Goal: Answer question/provide support

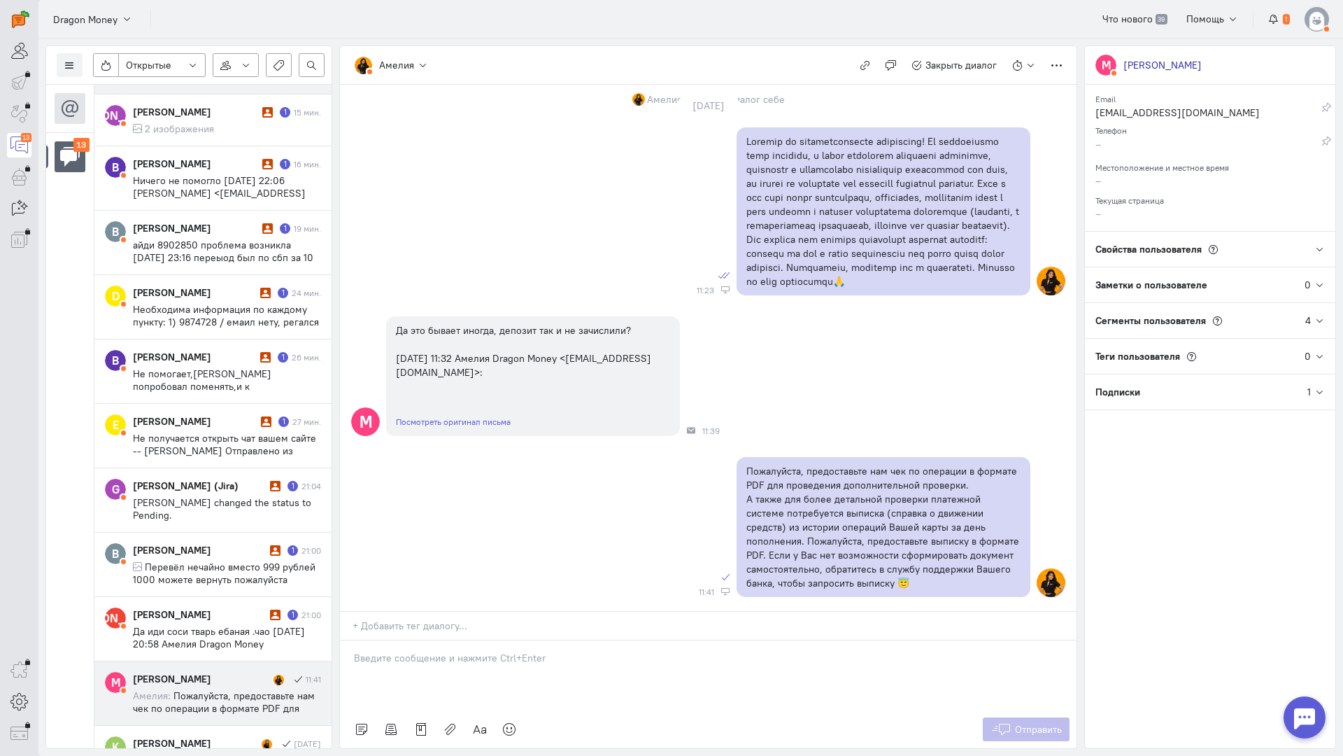
scroll to position [277, 0]
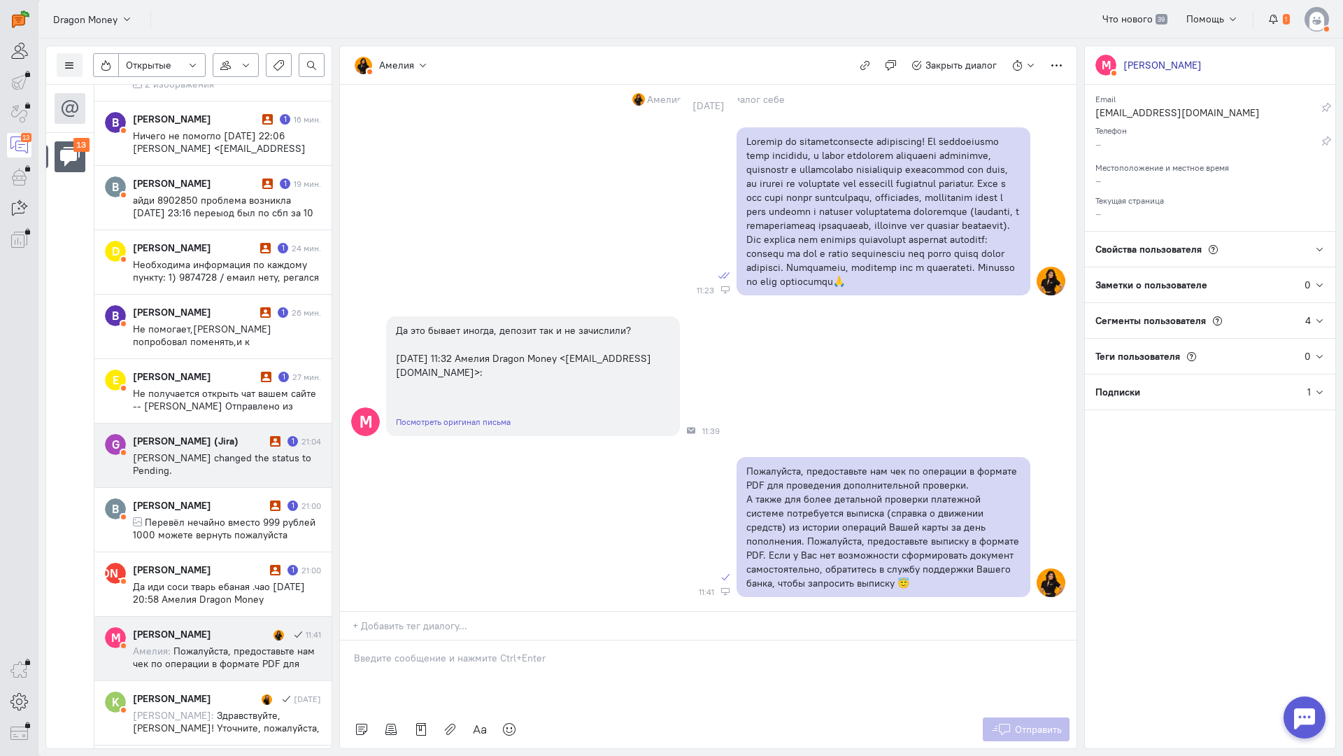
click at [237, 454] on span "[PERSON_NAME] changed the status to Pending." at bounding box center [222, 463] width 178 height 25
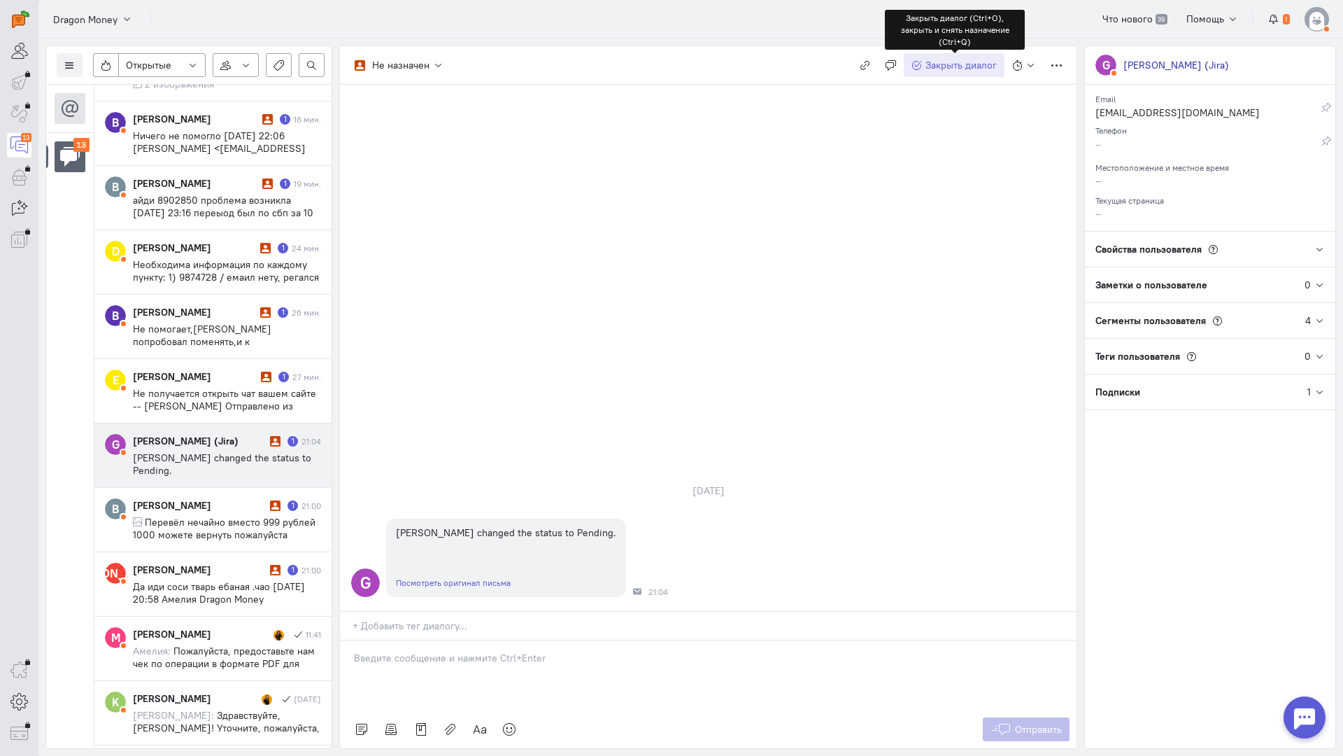
click at [960, 60] on span "Закрыть диалог" at bounding box center [960, 65] width 71 height 13
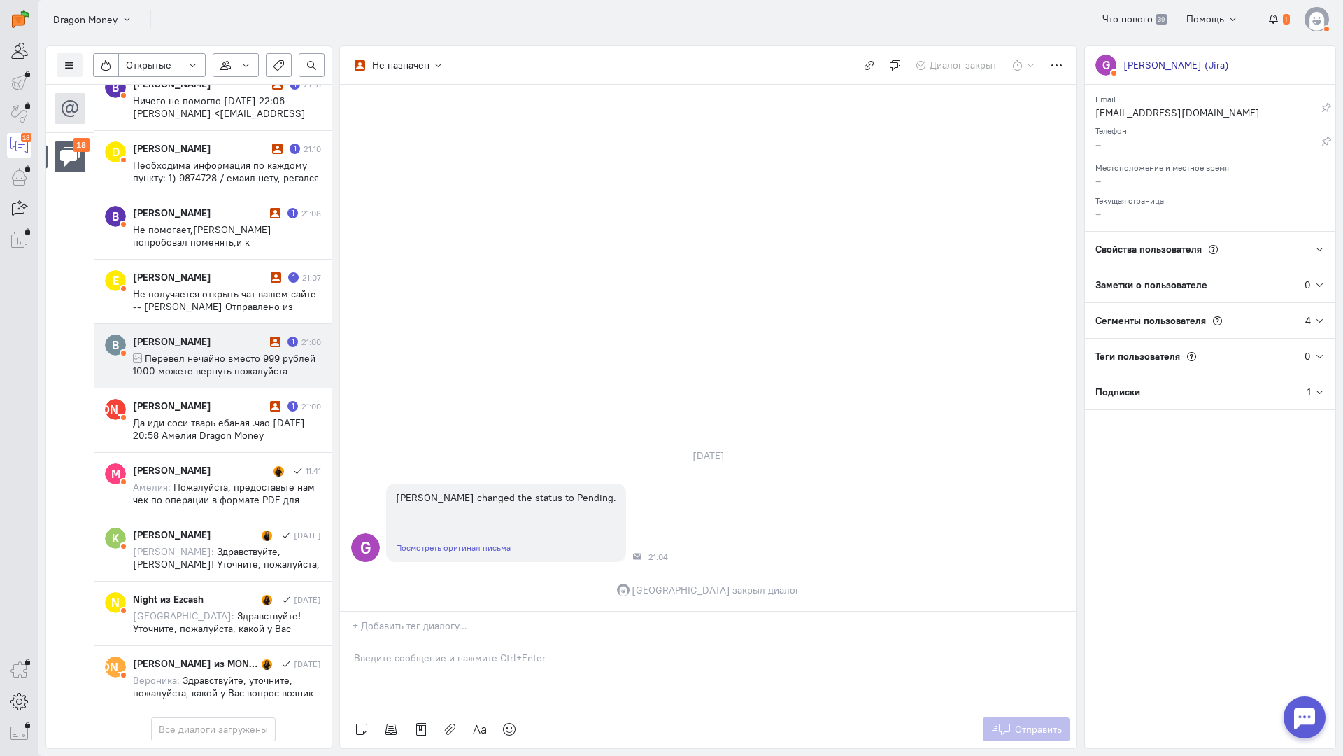
scroll to position [849, 0]
